Goal: Find specific page/section: Find specific page/section

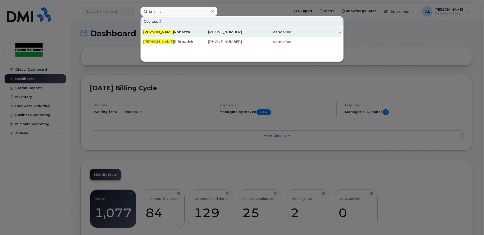
type input "julianna"
click at [177, 30] on div "Julianna Robazza" at bounding box center [168, 31] width 50 height 5
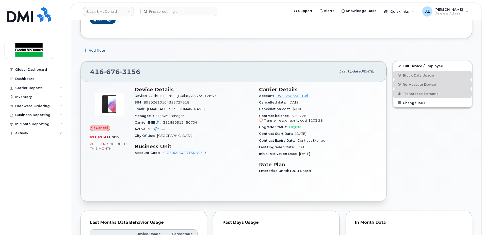
scroll to position [102, 0]
drag, startPoint x: 106, startPoint y: 72, endPoint x: 138, endPoint y: 72, distance: 31.5
click at [138, 72] on span "[PHONE_NUMBER]" at bounding box center [115, 72] width 50 height 8
click at [270, 139] on span "Contract Expiry Date" at bounding box center [278, 140] width 38 height 4
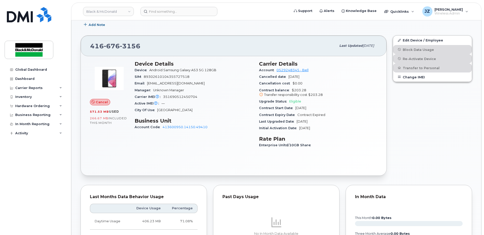
scroll to position [76, 0]
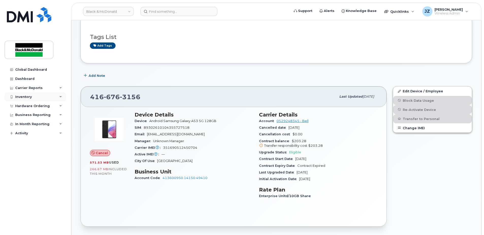
click at [36, 97] on div "Inventory" at bounding box center [36, 96] width 62 height 9
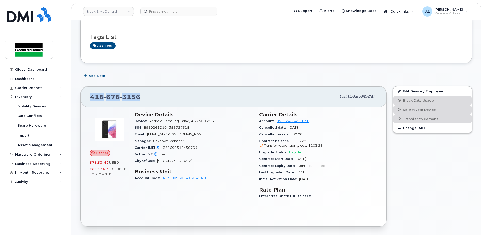
drag, startPoint x: 88, startPoint y: 97, endPoint x: 139, endPoint y: 96, distance: 51.1
click at [139, 96] on div "[PHONE_NUMBER] Last updated [DATE]" at bounding box center [234, 96] width 306 height 20
copy span "[PHONE_NUMBER]"
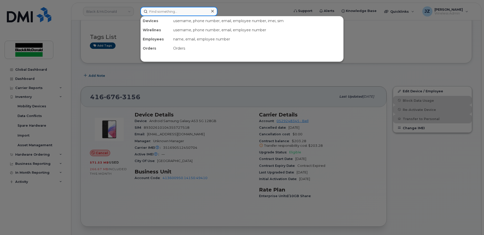
click at [184, 8] on input at bounding box center [179, 11] width 77 height 9
paste input "4166763156"
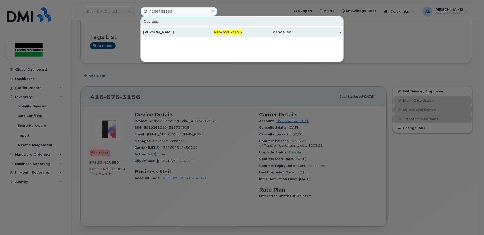
type input "4166763156"
click at [181, 32] on div "[PERSON_NAME]" at bounding box center [168, 31] width 50 height 5
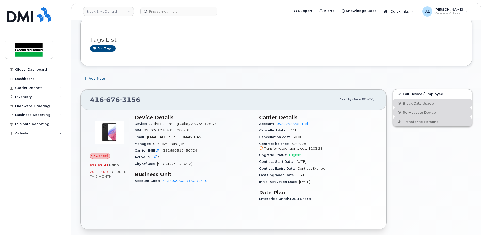
scroll to position [76, 0]
